Goal: Task Accomplishment & Management: Complete application form

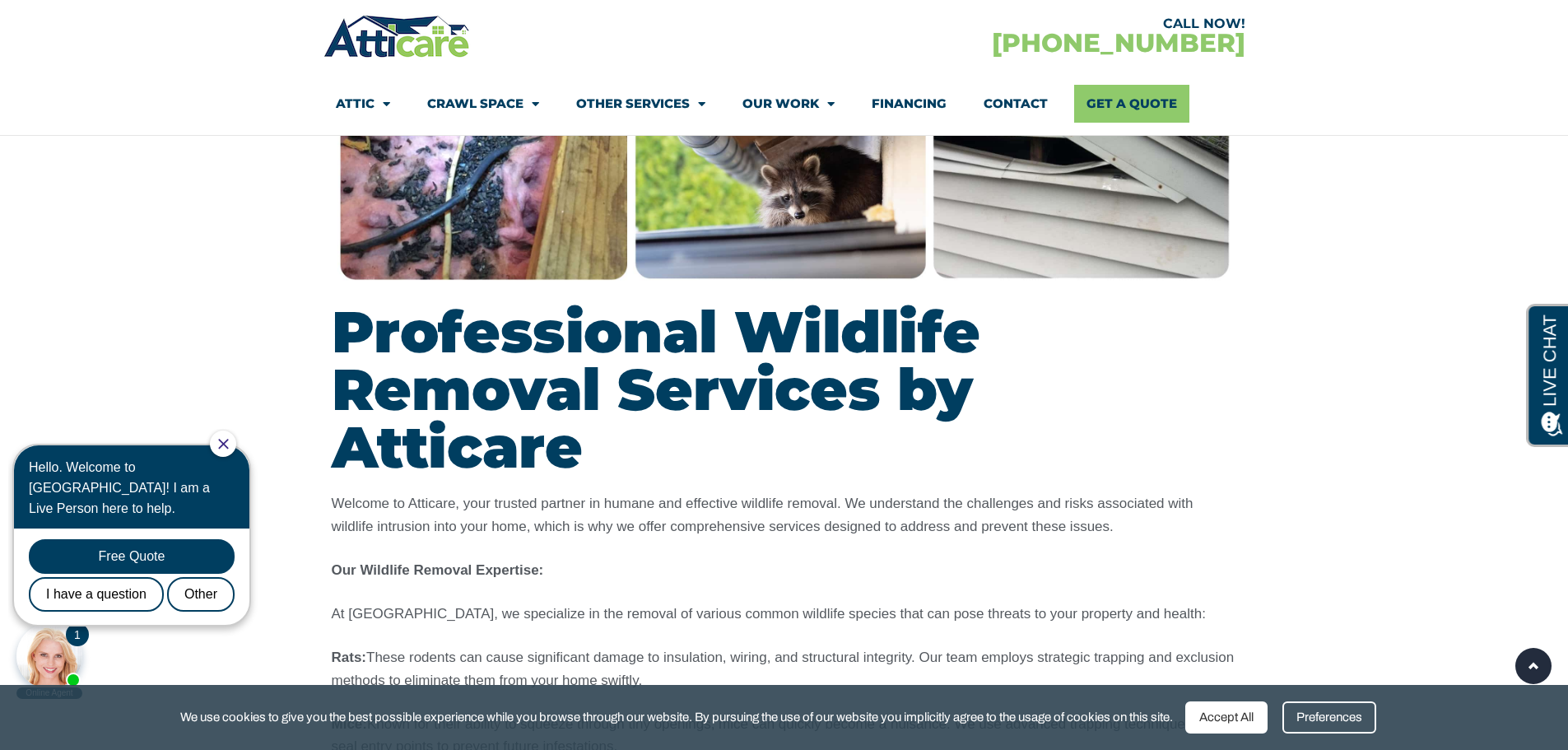
scroll to position [1236, 0]
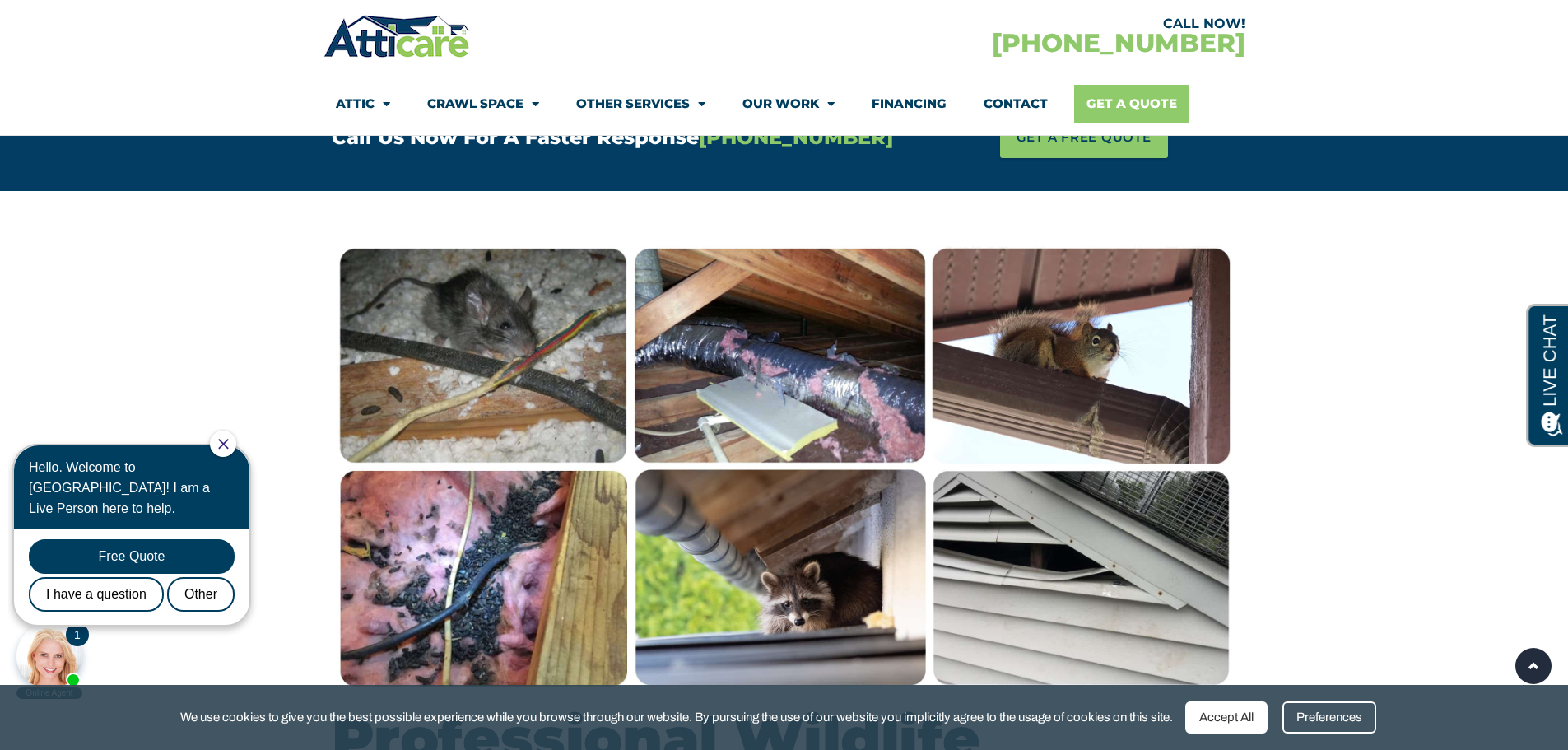
click at [1117, 104] on link "Get A Quote" at bounding box center [1132, 104] width 116 height 38
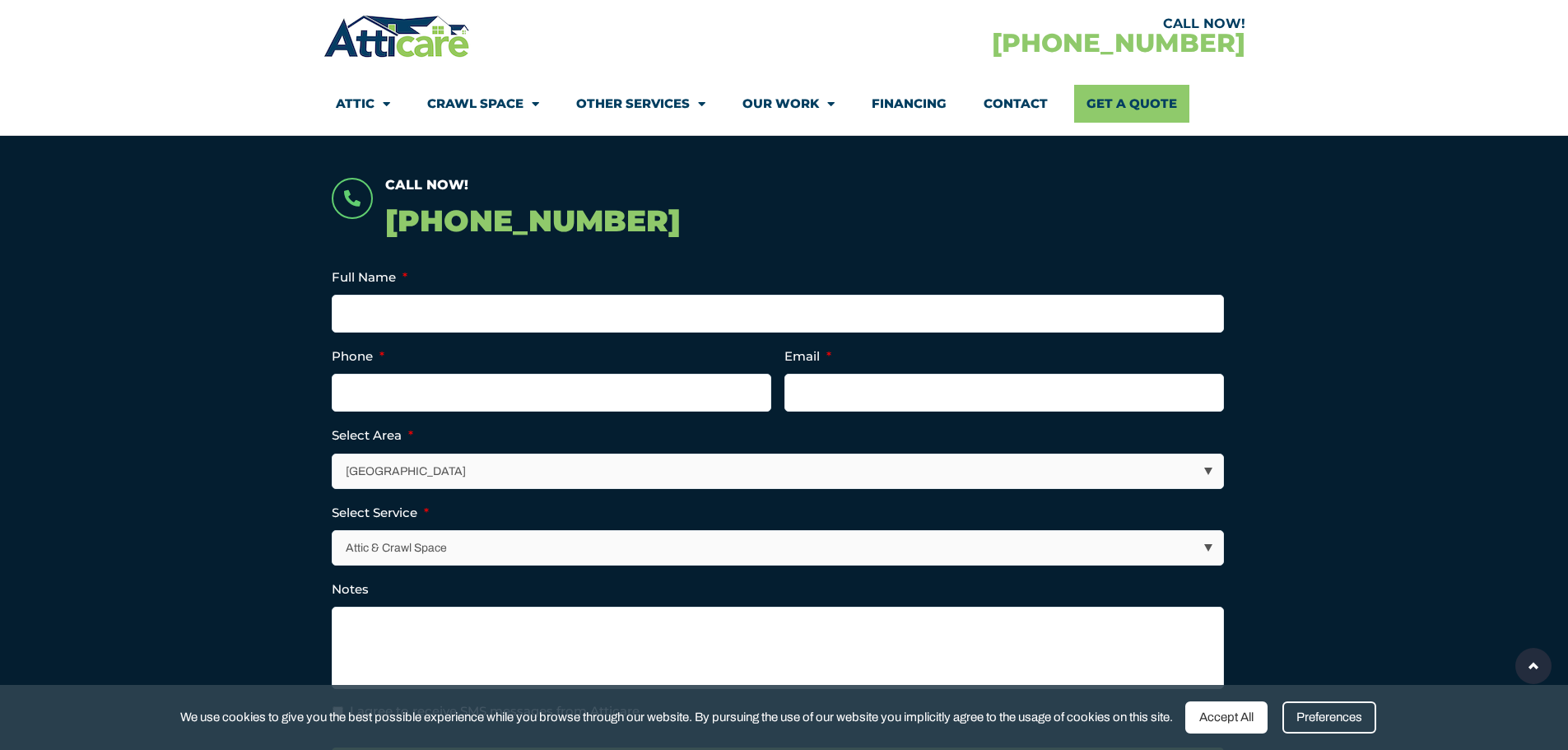
scroll to position [329, 0]
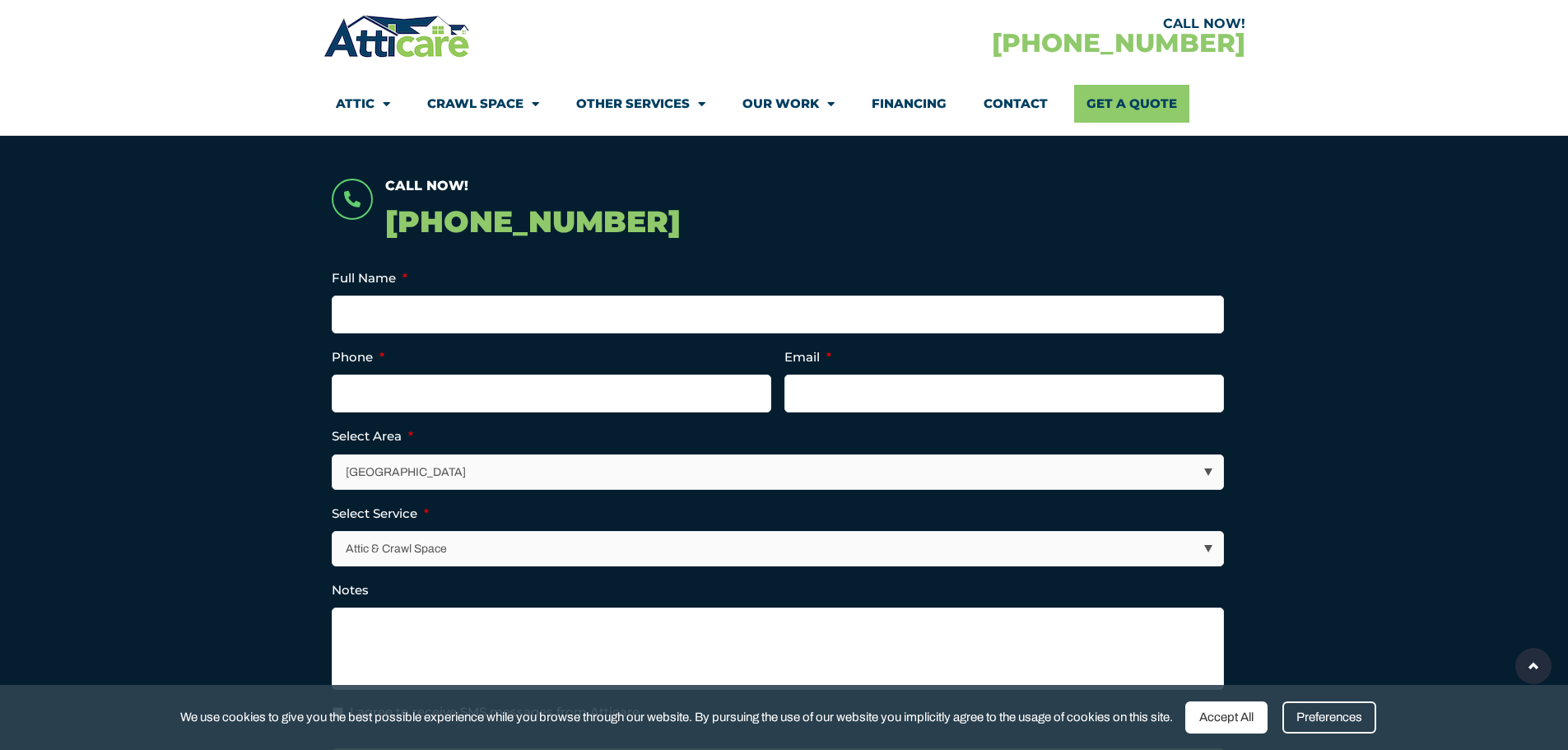
click at [1202, 465] on select "Los Angeles Area San Francisco Bay Area New Jersey / New York Area Other Areas" at bounding box center [778, 473] width 891 height 34
select select "Other Areas"
click at [332, 456] on select "Los Angeles Area San Francisco Bay Area New Jersey / New York Area Other Areas" at bounding box center [778, 473] width 891 height 34
click at [506, 536] on select "Attic & Crawl Space Insulation Roofing Solar Energy Other Services" at bounding box center [778, 549] width 891 height 34
select select "Other Services"
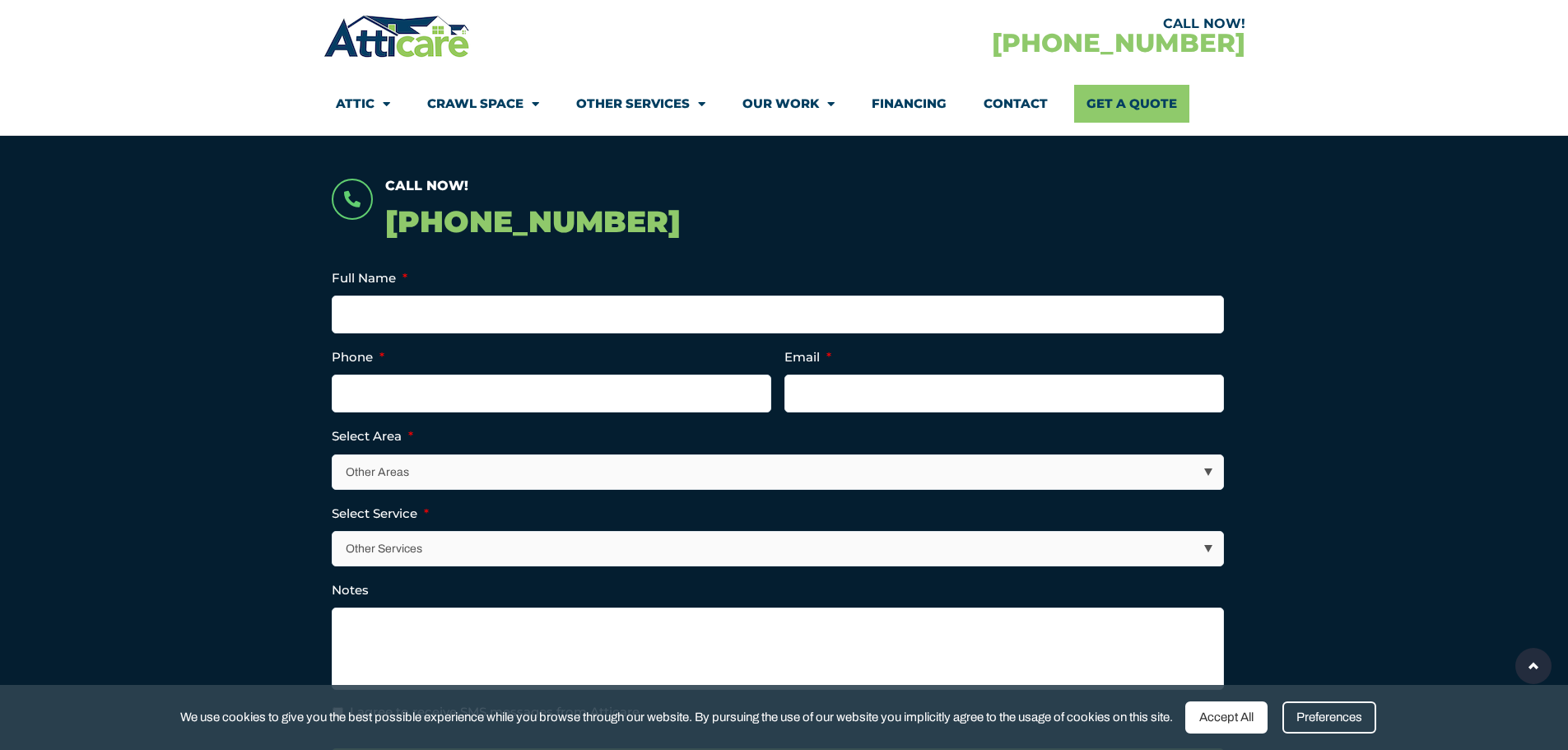
click at [332, 532] on select "Attic & Crawl Space Insulation Roofing Solar Energy Other Services" at bounding box center [778, 549] width 891 height 34
click at [405, 609] on textarea "Notes" at bounding box center [778, 649] width 892 height 82
type textarea "rat shit clean up in shed. lake county california"
click at [410, 315] on input "Full Name *" at bounding box center [778, 315] width 892 height 38
type input "jimmy smith"
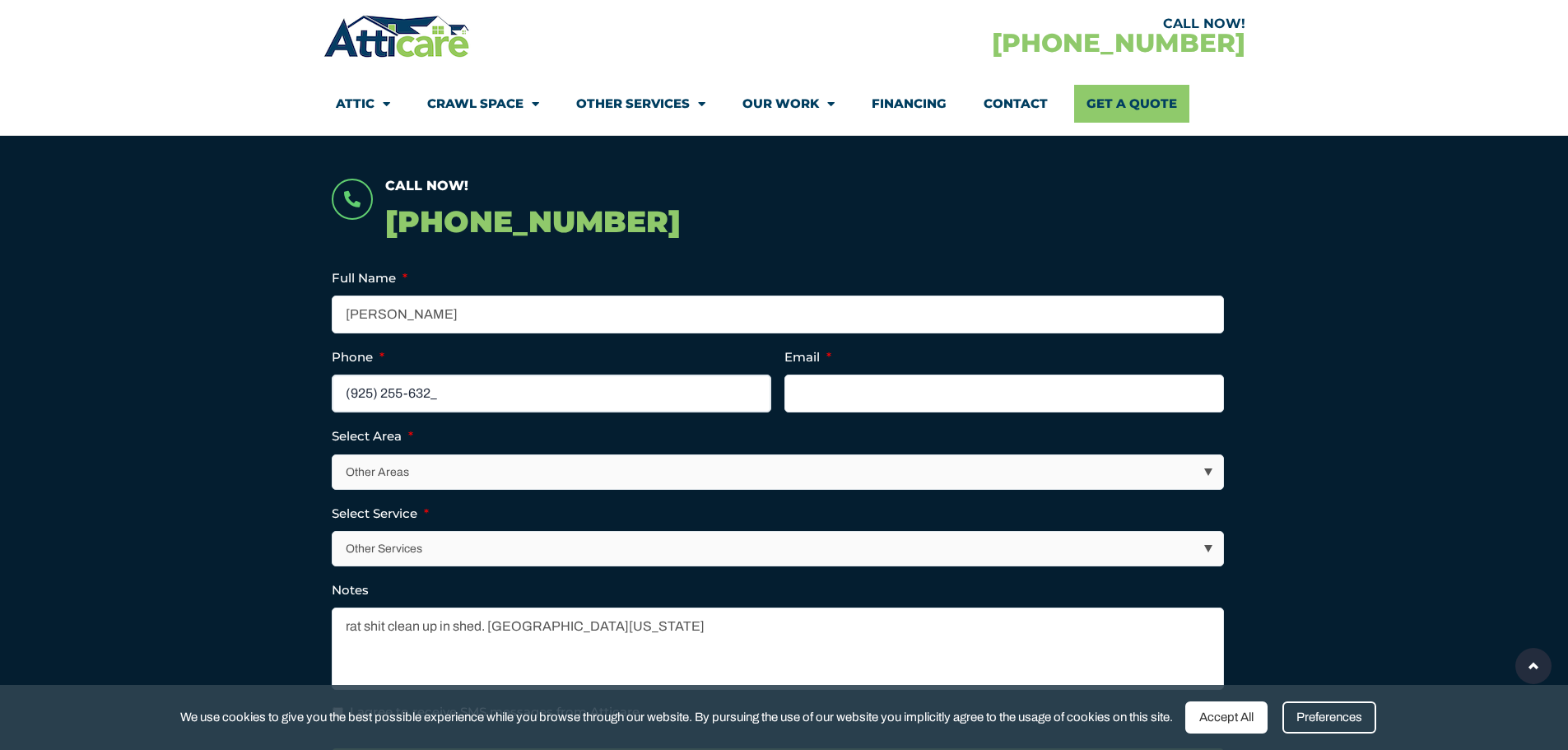
type input "(925) 255-6320"
type input "ppm4rent@aol.com"
type input "(925) 255-6320"
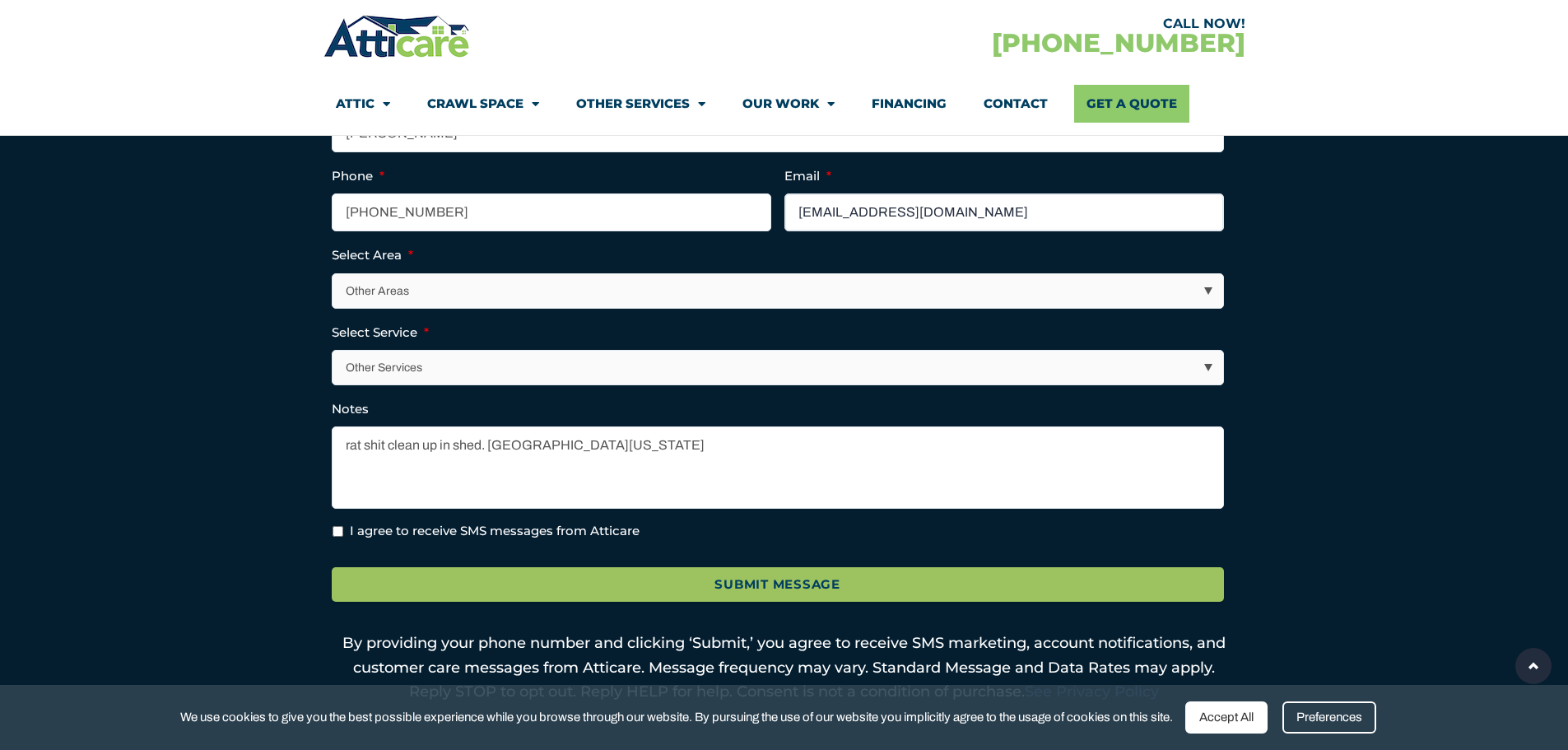
scroll to position [577, 0]
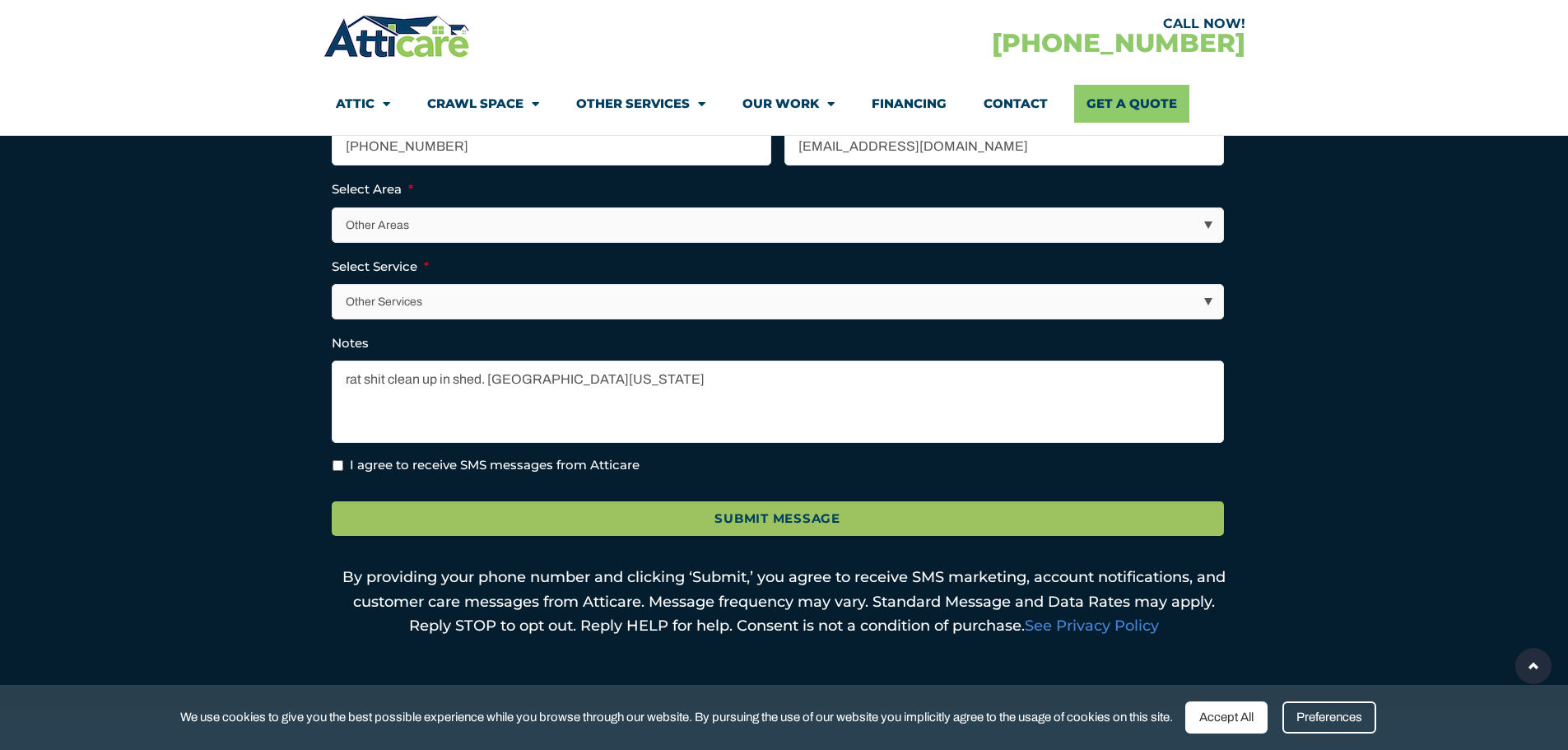
click at [333, 457] on li "I agree to receive SMS messages from Atticare" at bounding box center [784, 465] width 905 height 19
click at [336, 463] on input "I agree to receive SMS messages from Atticare" at bounding box center [337, 465] width 11 height 11
checkbox input "true"
click at [637, 378] on textarea "rat shit clean up in shed. lake county california" at bounding box center [778, 401] width 892 height 82
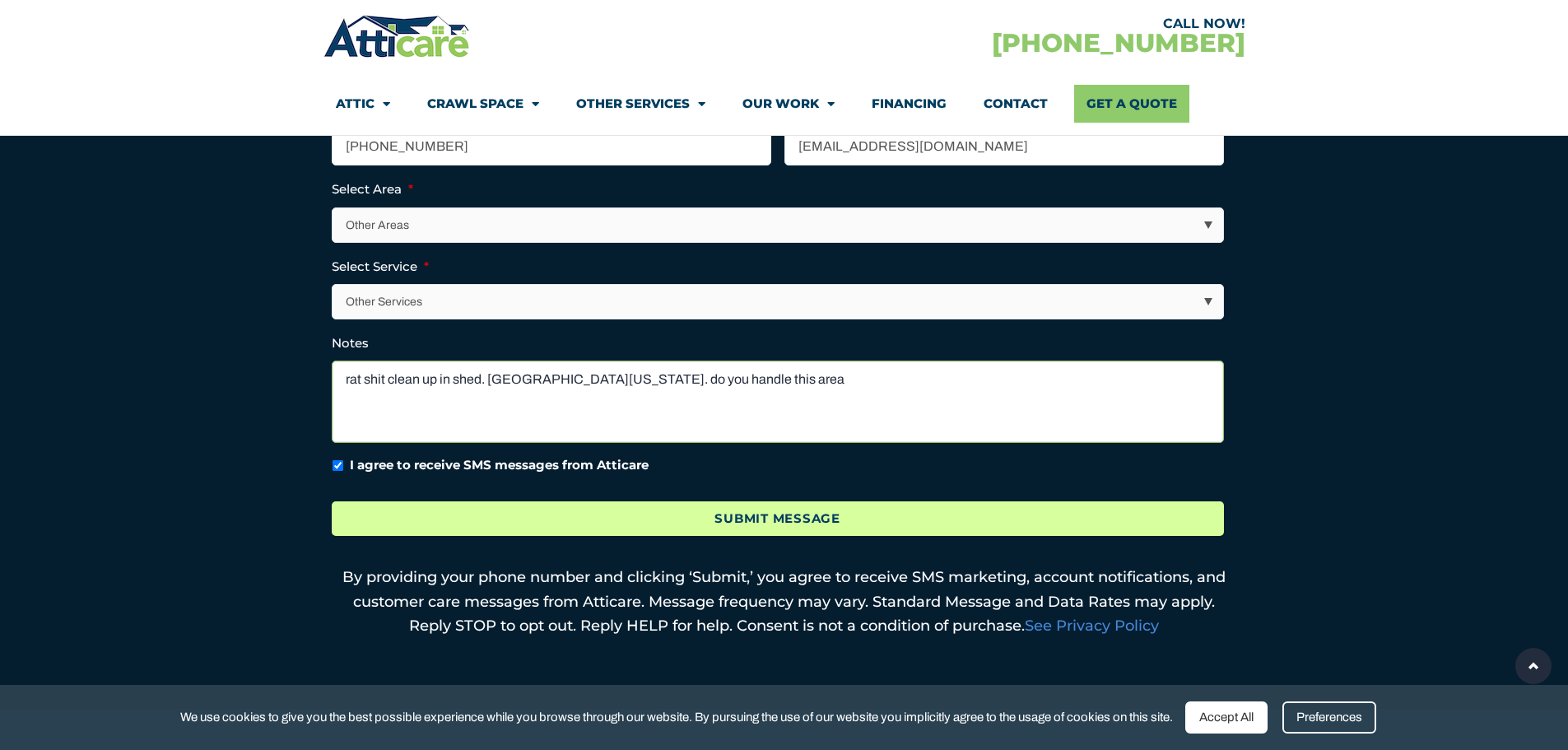
type textarea "rat shit clean up in shed. lake county california. do you handle this area"
click at [705, 520] on input "Submit Message" at bounding box center [778, 520] width 892 height 36
